Goal: Information Seeking & Learning: Learn about a topic

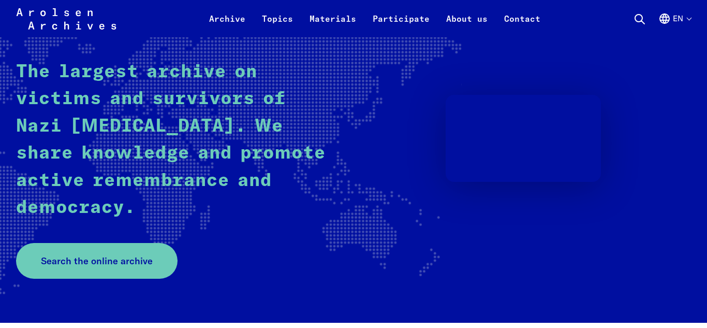
scroll to position [136, 0]
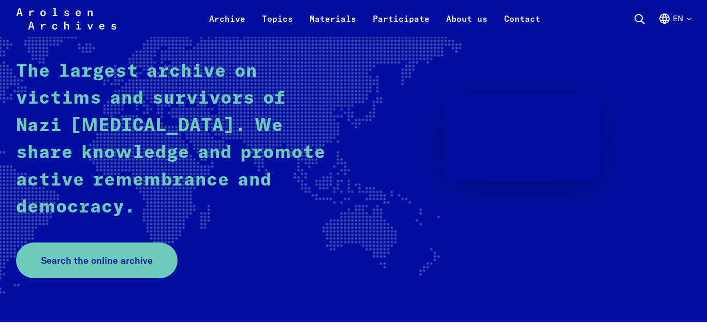
click at [196, 189] on p "The largest archive on victims and survivors of Nazi persecution. We share know…" at bounding box center [175, 140] width 319 height 163
click at [180, 232] on div "Arolsen Archives The largest archive on victims and survivors of Nazi persecuti…" at bounding box center [353, 140] width 675 height 276
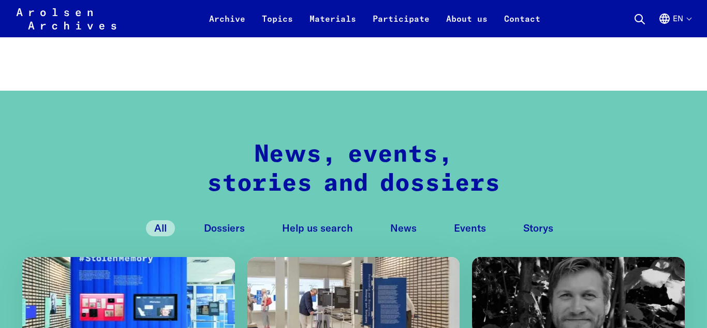
scroll to position [840, 0]
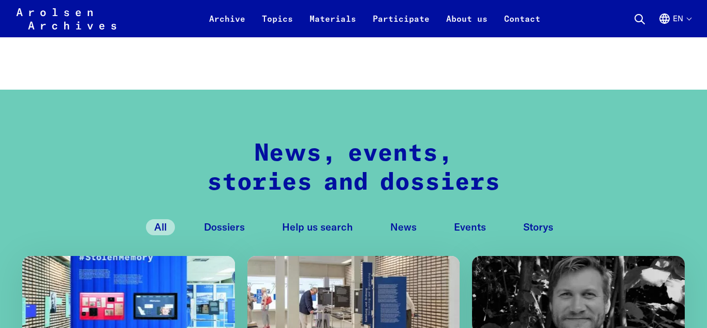
click at [226, 222] on button "Dossiers" at bounding box center [224, 227] width 57 height 16
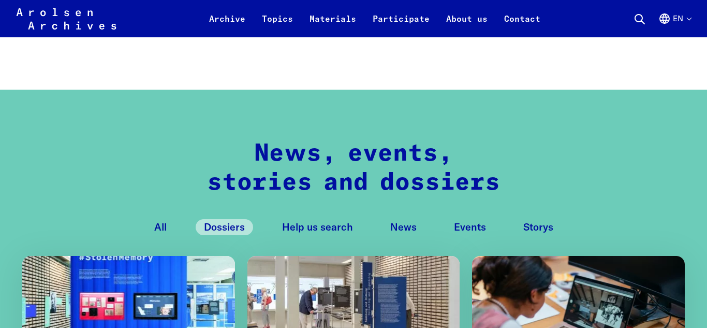
click at [226, 222] on button "Dossiers" at bounding box center [224, 227] width 57 height 16
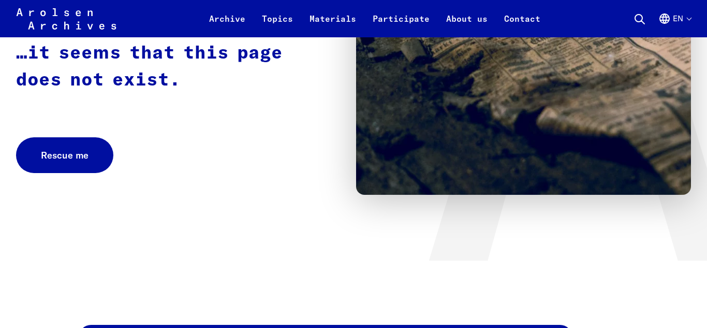
scroll to position [199, 0]
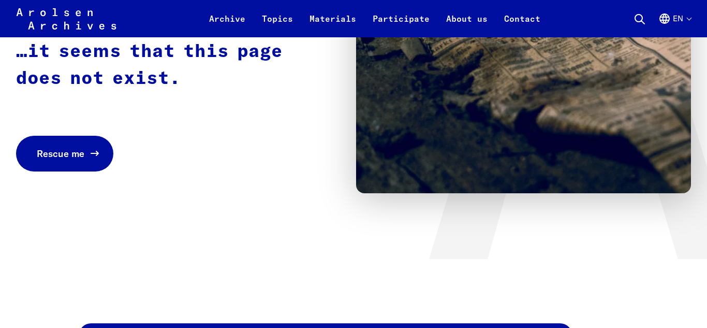
click at [72, 150] on span "Rescue me" at bounding box center [61, 154] width 48 height 14
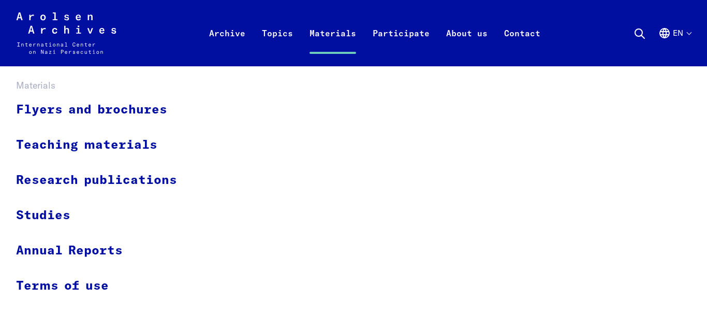
click at [326, 34] on link "Materials" at bounding box center [332, 45] width 63 height 41
click at [322, 37] on link "Materials" at bounding box center [332, 45] width 63 height 41
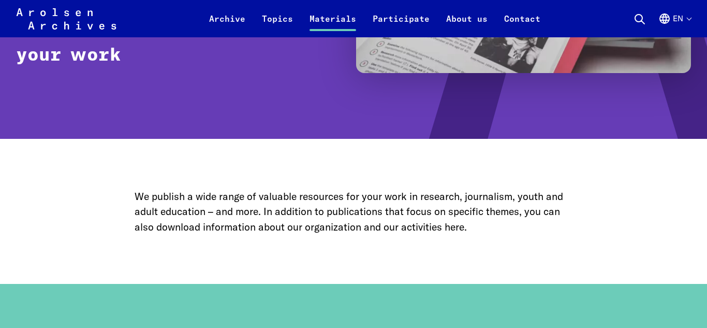
click at [322, 37] on div "Flyers and brochures Teaching materials Research publications Studies Annual Re…" at bounding box center [353, 168] width 707 height 263
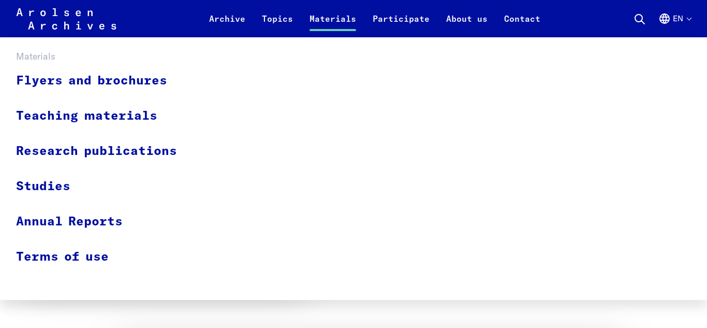
scroll to position [1401, 0]
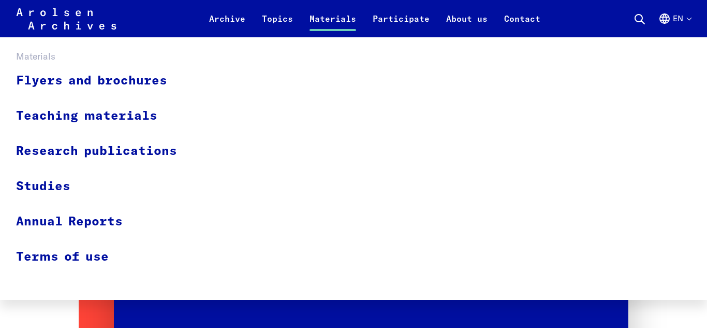
click at [323, 133] on div "Flyers and brochures Teaching materials Research publications Studies Annual Re…" at bounding box center [353, 169] width 675 height 210
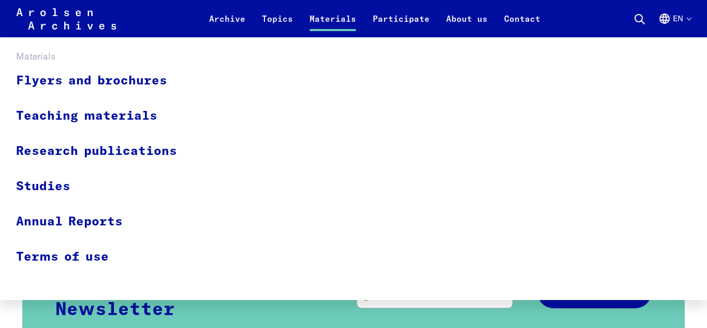
scroll to position [1610, 0]
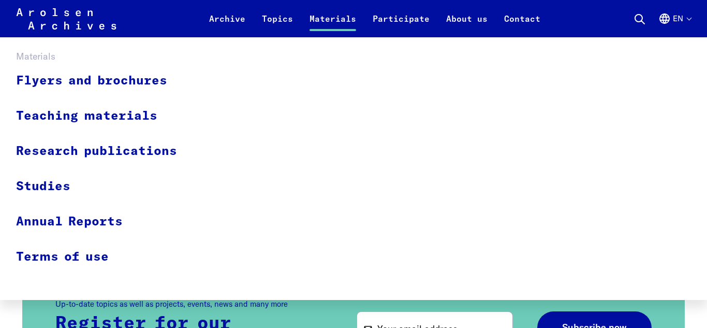
click at [318, 142] on div "Flyers and brochures Teaching materials Research publications Studies Annual Re…" at bounding box center [353, 169] width 675 height 210
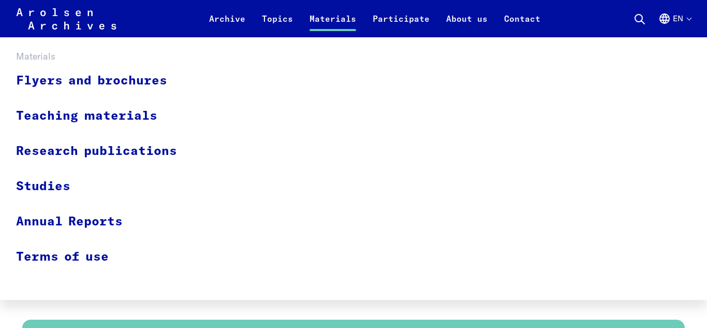
click at [318, 142] on div "Flyers and brochures Teaching materials Research publications Studies Annual Re…" at bounding box center [353, 169] width 675 height 210
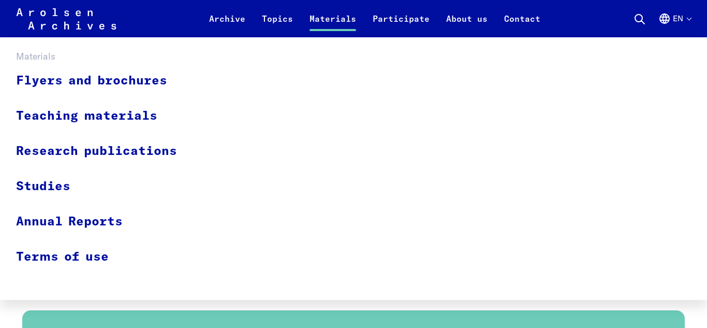
scroll to position [1573, 0]
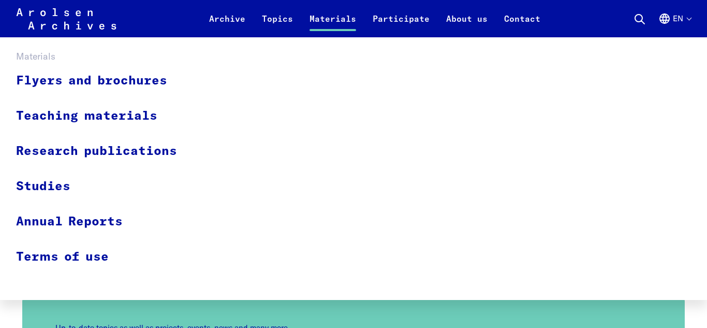
click at [318, 142] on div "Flyers and brochures Teaching materials Research publications Studies Annual Re…" at bounding box center [353, 169] width 675 height 210
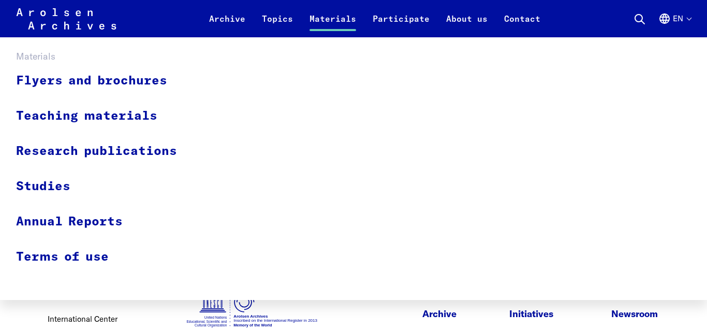
scroll to position [1800, 0]
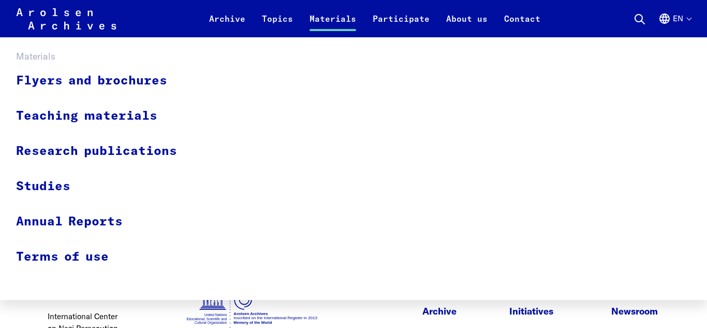
click at [318, 142] on div "Flyers and brochures Teaching materials Research publications Studies Annual Re…" at bounding box center [353, 169] width 675 height 210
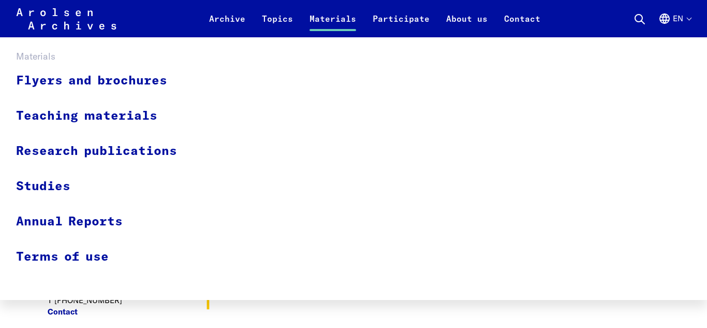
scroll to position [1915, 0]
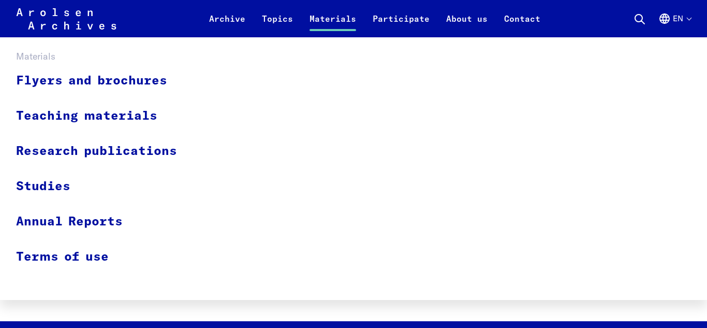
click at [318, 142] on div "Flyers and brochures Teaching materials Research publications Studies Annual Re…" at bounding box center [353, 169] width 675 height 210
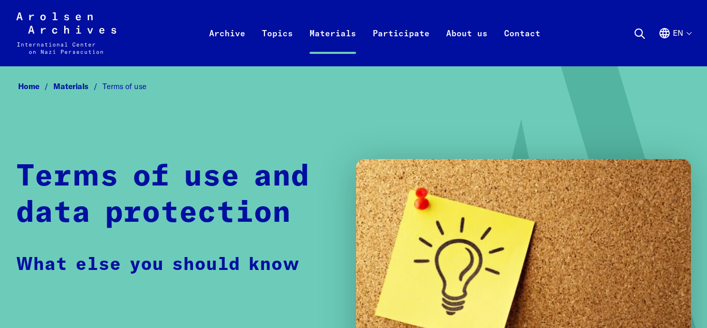
click at [510, 174] on img at bounding box center [523, 275] width 335 height 233
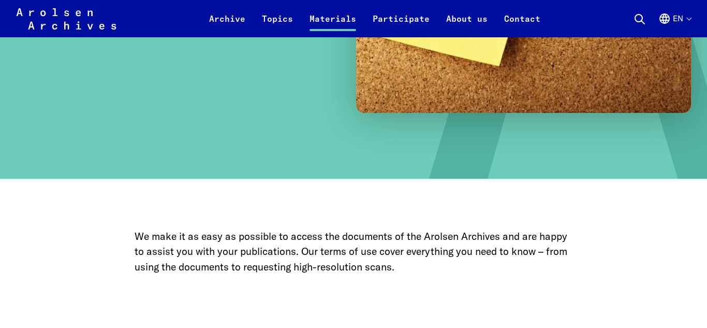
scroll to position [282, 0]
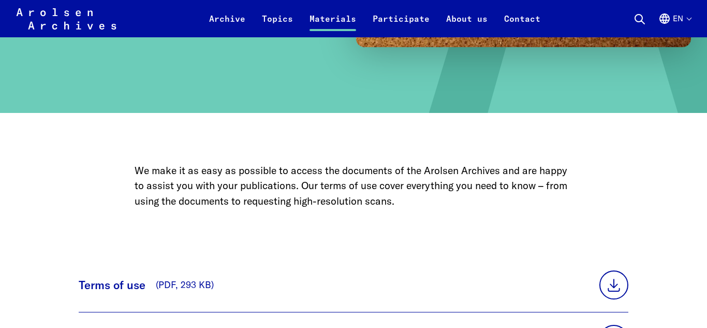
scroll to position [345, 0]
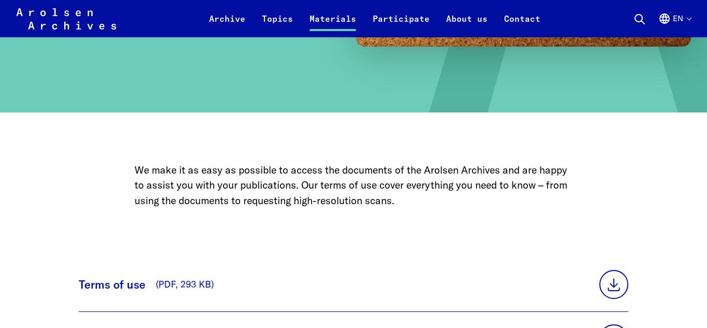
click at [520, 174] on p "We make it as easy as possible to access the documents of the Arolsen Archives …" at bounding box center [354, 185] width 438 height 46
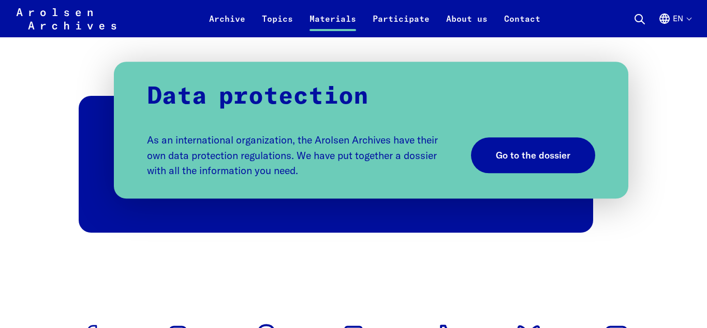
scroll to position [689, 0]
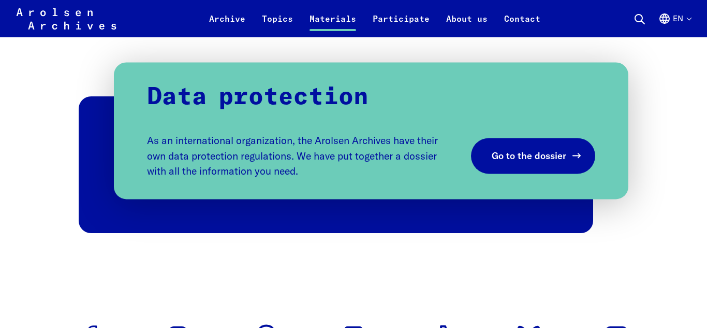
click at [543, 163] on link "Go to the dossier" at bounding box center [533, 156] width 124 height 36
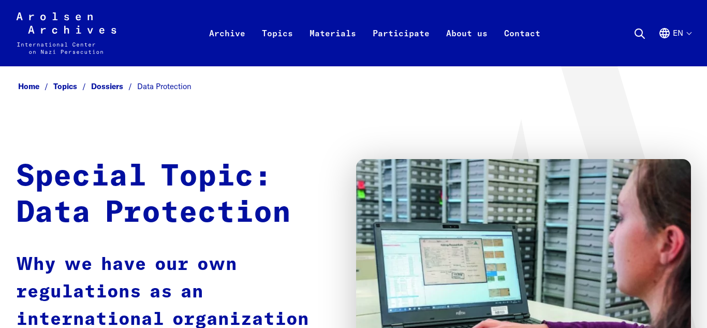
click at [534, 186] on img at bounding box center [523, 275] width 335 height 233
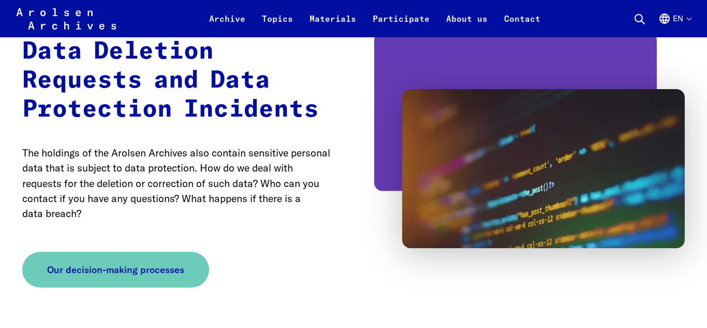
scroll to position [1229, 0]
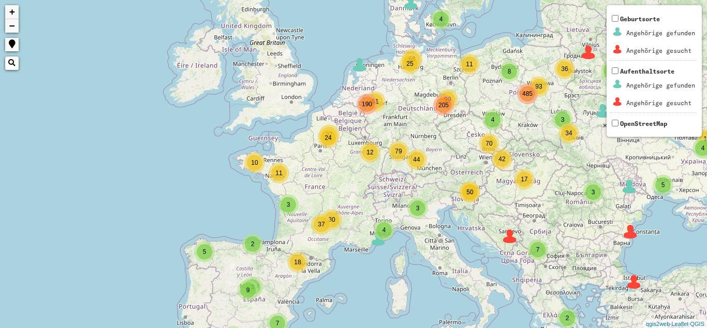
click at [418, 212] on div "3" at bounding box center [418, 208] width 16 height 16
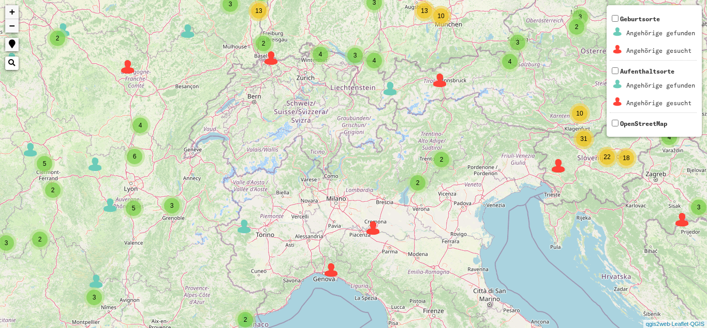
click at [636, 139] on div "2 6 2 6 3 6 10 54 2 3 3 4 42 8 6 7 12 5 2 2 2 3 3 2 2 3 5 8 10 4 18 4 8 8 16 10…" at bounding box center [353, 164] width 707 height 328
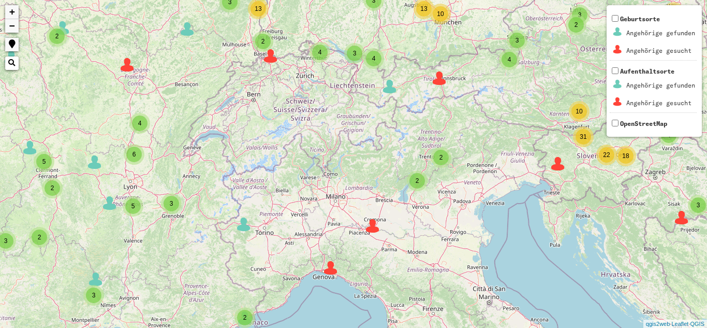
click at [636, 139] on div "2 6 2 6 3 6 10 54 2 3 3 4 42 8 6 7 12 5 2 2 2 3 3 2 2 3 5 8 10 4 18 4 8 8 16 10…" at bounding box center [353, 164] width 707 height 328
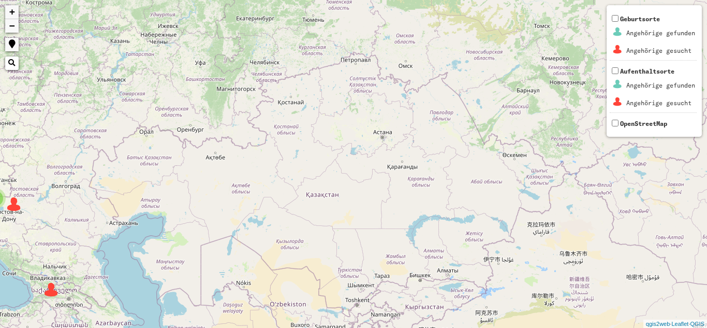
click at [692, 151] on div "4 3 3 2 8 3 8 93 4 99 25 51 12 24 2 4 5 12 10 5 2 2 11 6 10 5 9 11 4 37 79 190 …" at bounding box center [353, 164] width 707 height 328
click at [689, 150] on div "4 3 3 2 8 3 8 93 4 99 25 51 12 24 2 4 5 12 10 5 2 2 11 6 10 5 9 11 4 37 79 190 …" at bounding box center [353, 164] width 707 height 328
click at [596, 110] on div "4 3 3 2 8 3 8 93 4 99 25 51 12 24 2 4 5 12 10 5 2 2 11 6 10 5 9 11 4 37 79 190 …" at bounding box center [353, 164] width 707 height 328
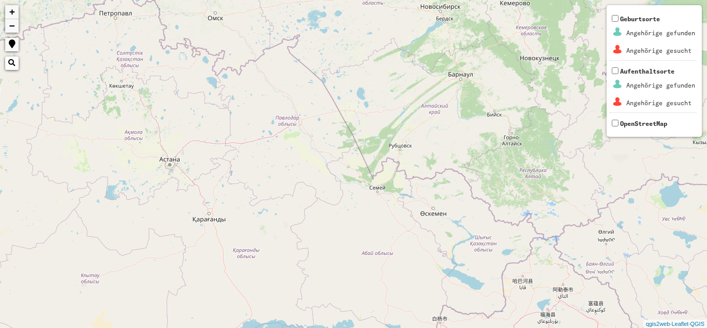
click at [556, 94] on div "2 2 2 3 4 2 3 + − Nothing found. Geburtsorte Angehörige gefunden Angehörige ges…" at bounding box center [353, 164] width 707 height 328
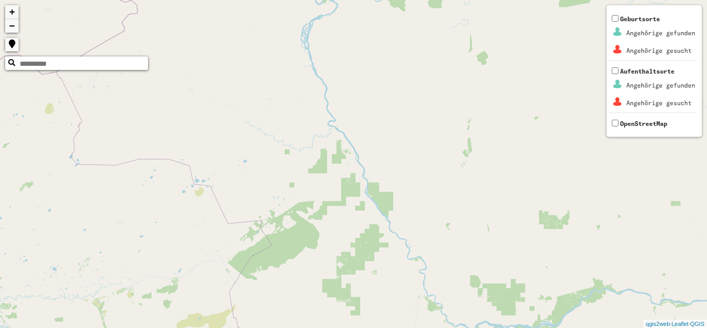
click at [42, 61] on input "text" at bounding box center [83, 64] width 129 height 9
click at [18, 63] on button "button" at bounding box center [11, 62] width 13 height 13
click at [35, 64] on div "+ − Nothing found. Geburtsorte Angehörige gefunden Angehörige gesucht Aufenthal…" at bounding box center [353, 164] width 707 height 328
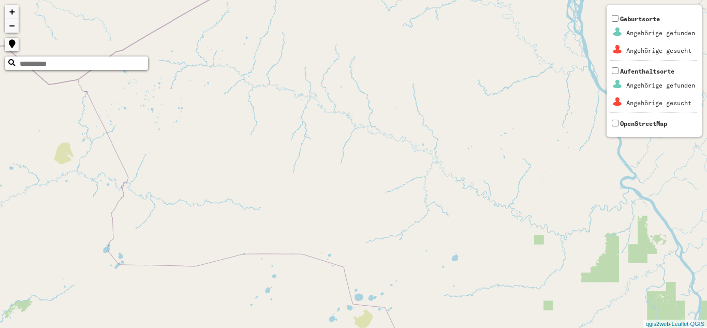
click at [19, 61] on input "text" at bounding box center [83, 64] width 129 height 9
type input "*******"
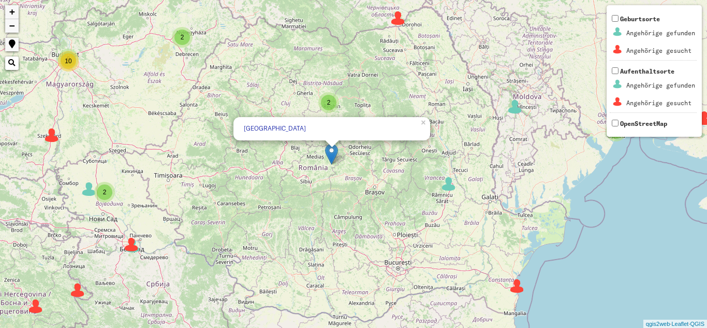
click at [307, 183] on div "2 2 6 2 6 3 6 10 54 2 3 3 4 42 8 6 7 12 5 2 2 2 3 3 2 2 3 5 8 10 4 18 4 8 8 16 …" at bounding box center [353, 164] width 707 height 328
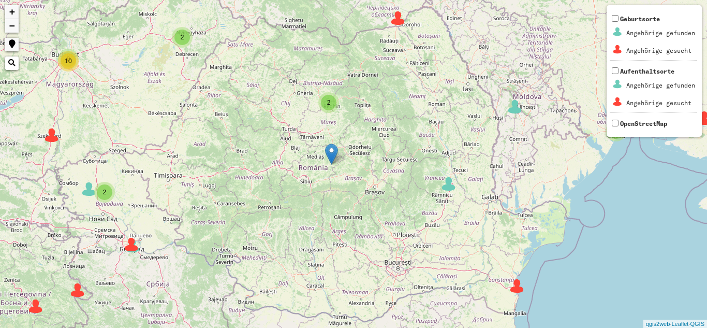
click at [307, 183] on div "2 2 6 2 6 3 6 10 54 2 3 3 4 42 8 6 7 12 5 2 2 2 3 3 2 2 3 5 8 10 4 18 4 8 8 16 …" at bounding box center [353, 164] width 707 height 328
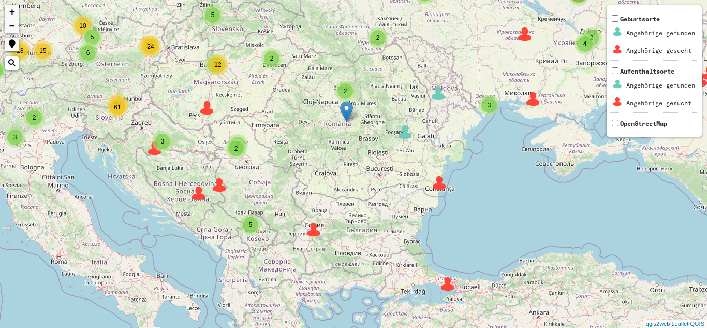
click at [366, 137] on div "4 3 8 93 99 25 44 42 50 51 12 11 24 37 2 10 5 5 2 2 11 10 5 9 5 5 9 18 3 4 11 1…" at bounding box center [353, 164] width 707 height 328
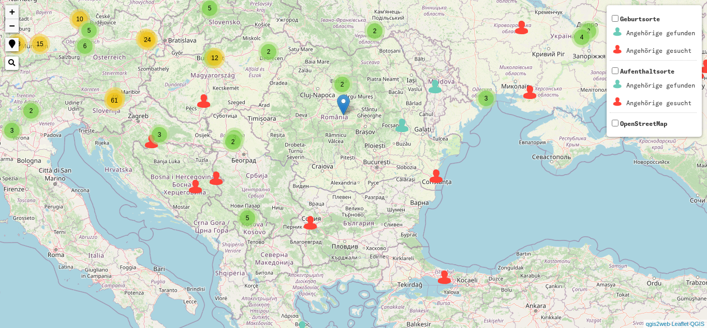
click at [279, 78] on div "2 2 3 2 2 7 6 8 4 9 66 4 6 4 6 45 38 4 19 2 4 5 18 15 2 19 12 9 49 18 7 6 20 2 …" at bounding box center [353, 164] width 707 height 328
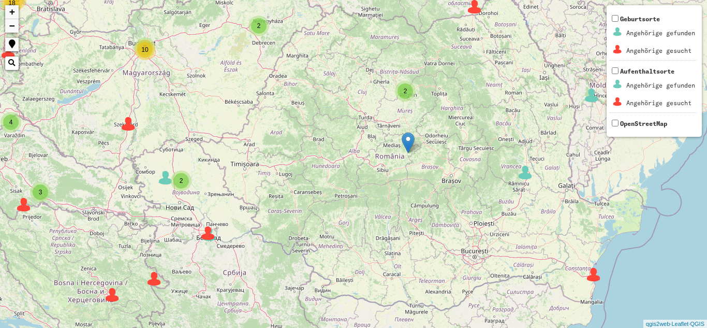
click at [279, 78] on div "2 2 6 2 6 3 6 10 54 2 3 3 4 42 8 6 7 12 5 2 2 2 3 3 2 2 3 5 8 10 4 18 4 8 8 16 …" at bounding box center [353, 164] width 707 height 328
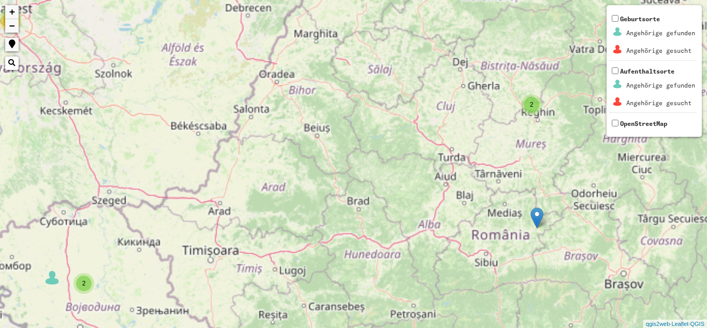
click at [279, 78] on div "2 2 6 2 6 3 6 10 54 2 3 3 4 42 8 6 7 12 5 2 2 2 3 3 2 2 3 5 8 10 4 18 4 8 8 16 …" at bounding box center [353, 164] width 707 height 328
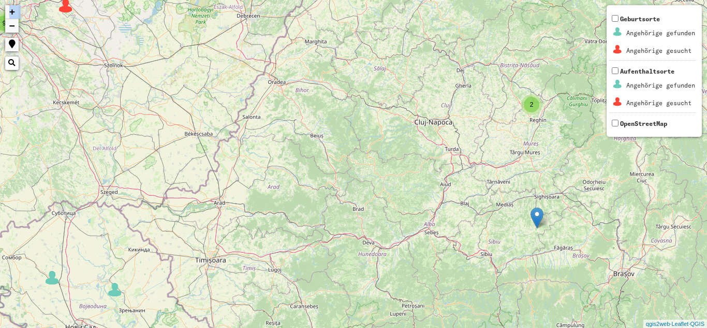
click at [279, 78] on div "5 2 8 2 2 4 13 8 3 6 6 2 7 2 4 9 7 3 2 6 10 2 2 3 3 2 3 3 2 2 4 2 20 2 3 6 2 3 …" at bounding box center [353, 164] width 707 height 328
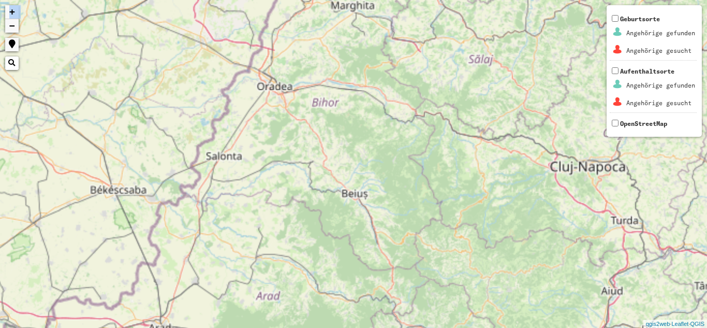
click at [279, 78] on div "5 2 8 2 2 4 13 8 3 6 6 2 7 2 4 9 7 3 2 6 10 2 2 3 3 2 3 3 2 2 4 2 20 2 3 6 2 3 …" at bounding box center [353, 164] width 707 height 328
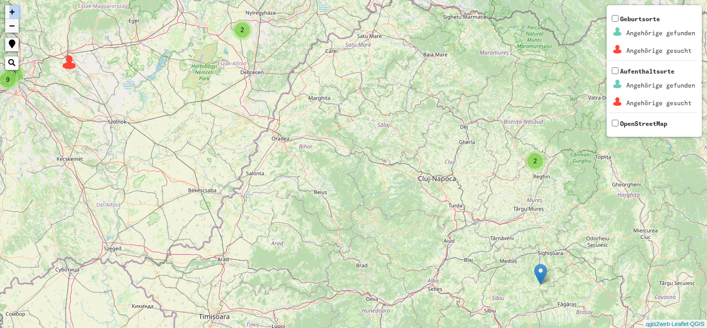
click at [286, 191] on div "3 5 2 8 2 2 4 13 6 8 3 6 6 2 7 2 4 9 7 3 2 6 3 4 10 2 2 3 3 3 2 3 3 2 2 2 2 4 5…" at bounding box center [353, 164] width 707 height 328
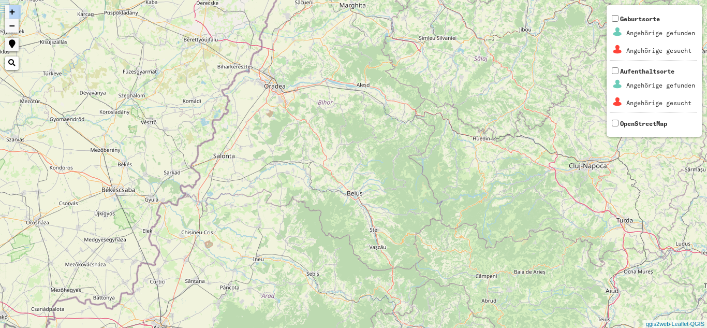
click at [288, 195] on div "7 2 2 8 + − ******* Nothing found. Geburtsorte Angehörige gefunden Angehörige g…" at bounding box center [353, 164] width 707 height 328
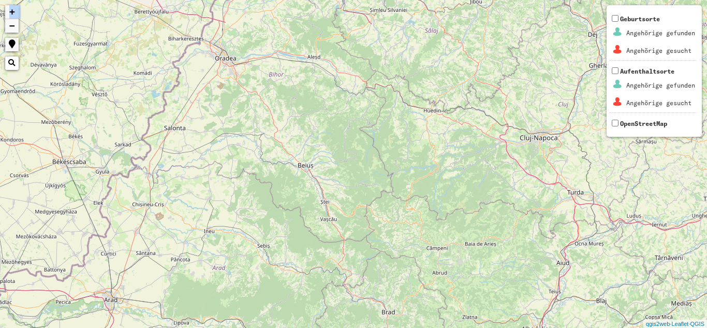
click at [212, 142] on div "7 2 2 8 + − ******* Nothing found. Geburtsorte Angehörige gefunden Angehörige g…" at bounding box center [353, 164] width 707 height 328
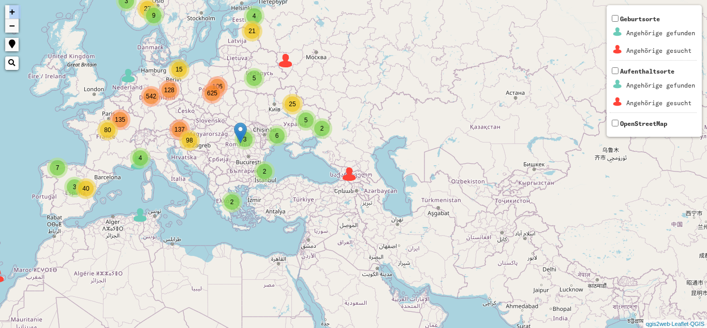
click at [225, 136] on div "2 5 3 3 4 3 9 106 128 137 135 4 2 2 5 27 6 5 2 21 25 7 40 3 4 15 80 542 625 98 …" at bounding box center [353, 164] width 707 height 328
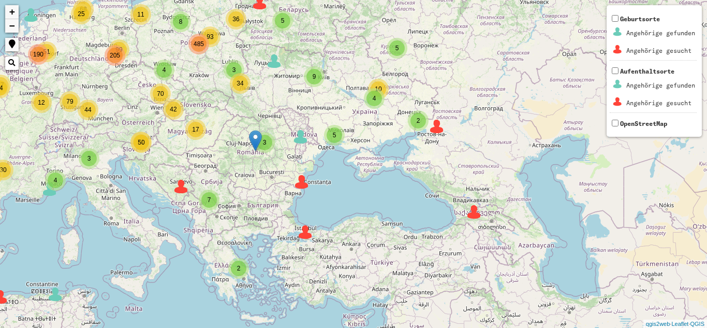
click at [223, 153] on div "4 3 3 2 3 8 3 8 93 4 99 25 44 42 50 51 12 11 24 37 2 2 2 2 4 5 12 10 5 5 2 2 2 …" at bounding box center [353, 164] width 707 height 328
click at [215, 147] on div "4 3 3 2 3 8 3 8 93 4 99 25 44 42 50 51 12 11 24 37 2 2 2 2 4 5 12 10 5 5 2 2 2 …" at bounding box center [353, 164] width 707 height 328
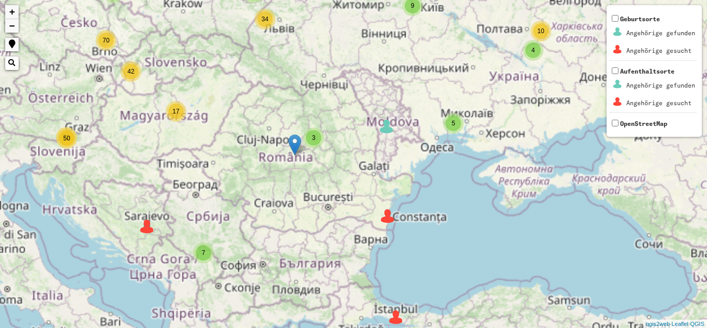
click at [215, 147] on div "4 3 3 2 3 8 3 8 93 4 99 25 44 42 50 51 12 11 24 37 2 2 2 2 4 5 12 10 5 5 2 2 2 …" at bounding box center [353, 164] width 707 height 328
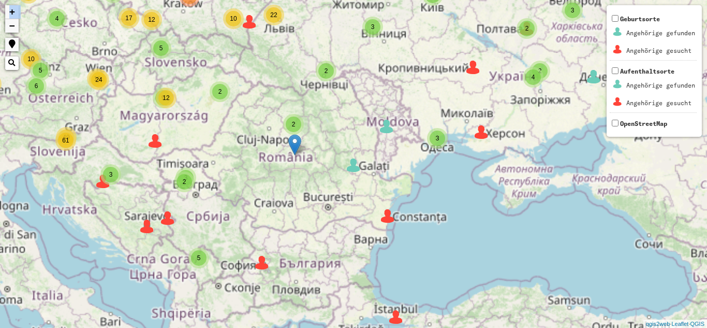
click at [215, 147] on div "4 8 3 8 93 99 25 44 42 50 51 12 11 24 37 2 10 5 5 2 2 11 6 10 5 9 5 5 9 18 3 4 …" at bounding box center [353, 164] width 707 height 328
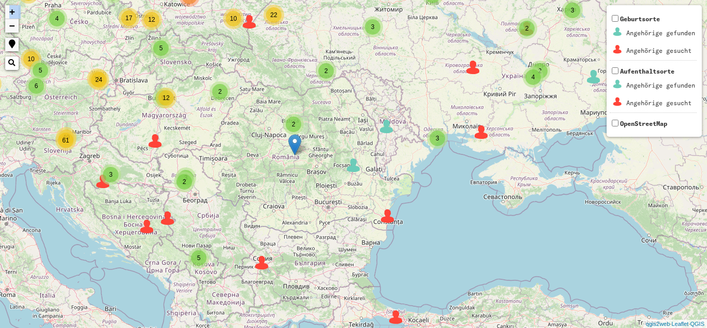
click at [215, 147] on div "2 2 2 3 5 2 2 7 6 8 4 9 66 4 6 4 6 45 38 4 19 2 4 5 18 15 2 19 12 9 49 18 7 6 2…" at bounding box center [353, 164] width 707 height 328
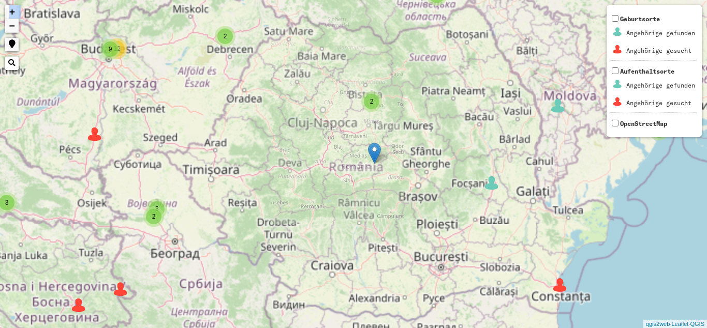
click at [215, 147] on div "2 2 2 3 5 2 2 7 6 8 4 9 66 4 6 4 6 45 38 4 19 2 4 5 18 15 2 19 12 9 49 18 7 6 2…" at bounding box center [353, 164] width 707 height 328
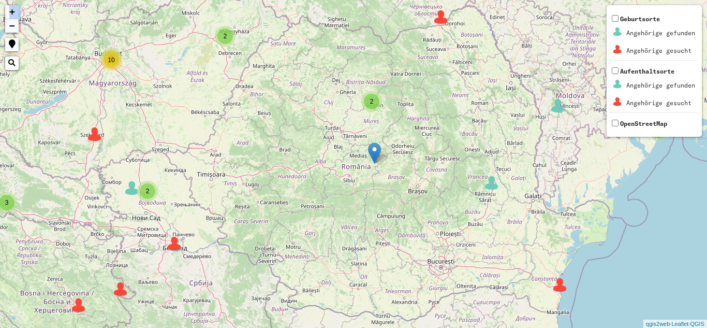
click at [215, 147] on div "2 2 6 2 6 3 6 10 54 2 3 3 4 42 8 6 7 12 5 2 2 2 3 3 2 2 3 5 8 10 4 18 4 8 8 16 …" at bounding box center [353, 164] width 707 height 328
click at [249, 89] on div "2 2 6 2 6 3 6 10 54 2 3 3 4 42 8 6 7 12 5 2 2 2 3 3 2 2 3 5 8 10 4 18 4 8 8 16 …" at bounding box center [353, 164] width 707 height 328
